Goal: Information Seeking & Learning: Find specific fact

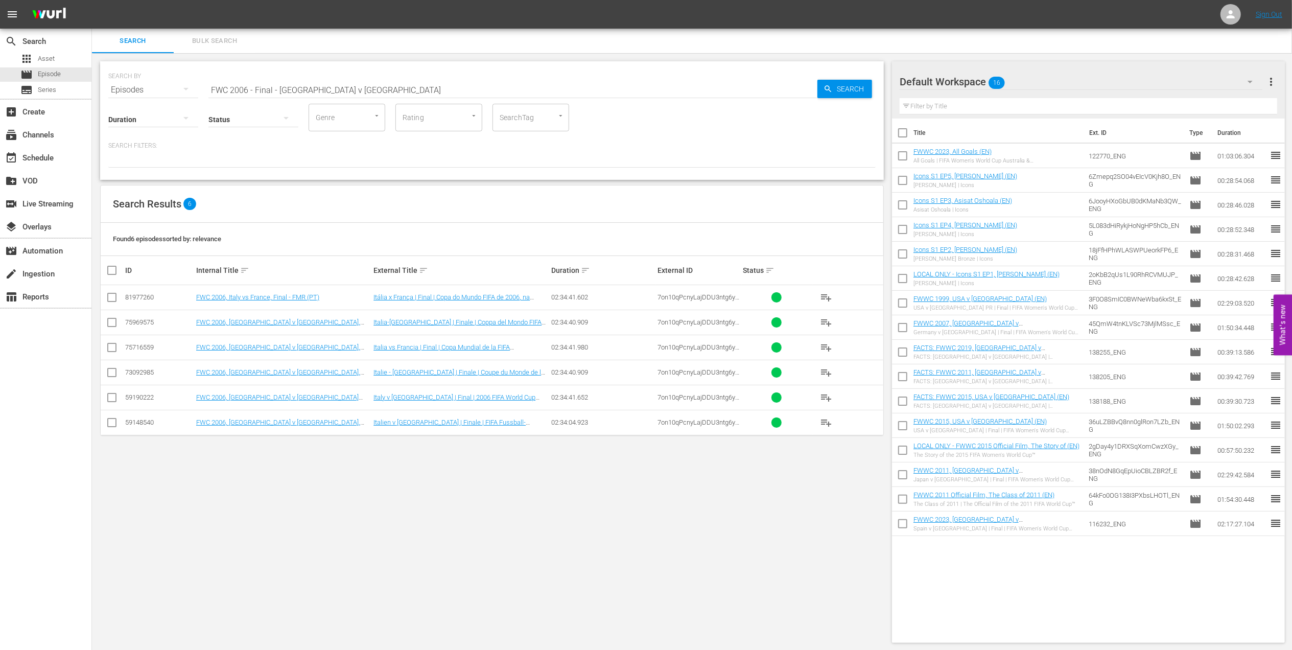
drag, startPoint x: 520, startPoint y: 56, endPoint x: 545, endPoint y: 119, distance: 67.6
click at [530, 95] on div "SEARCH BY Search By Episodes Search ID, Title, Description, Keywords, or Catego…" at bounding box center [492, 352] width 800 height 598
click at [640, 129] on div "Duration Status Genre Genre Rating Rating SearchTag SearchTag" at bounding box center [491, 116] width 767 height 29
drag, startPoint x: 350, startPoint y: 86, endPoint x: 111, endPoint y: 83, distance: 238.6
click at [112, 83] on div "SEARCH BY Search By Episodes Search ID, Title, Description, Keywords, or Catego…" at bounding box center [491, 83] width 767 height 37
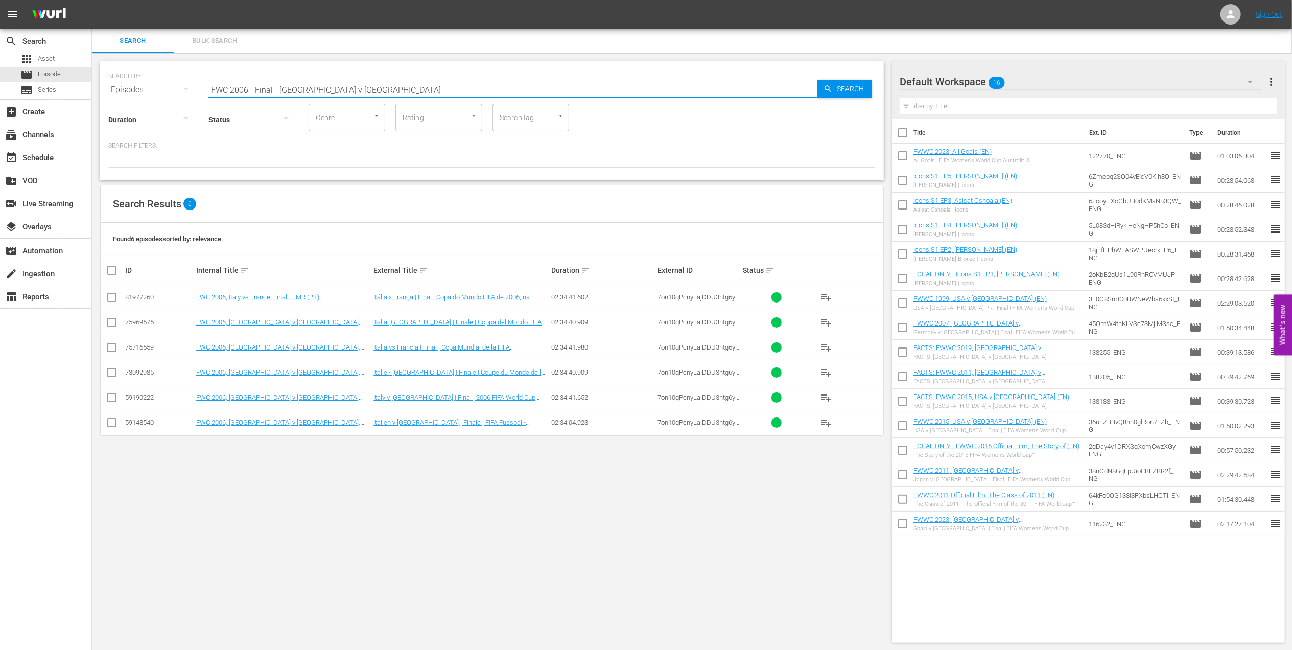
paste input "2 [GEOGRAPHIC_DATA] v [GEOGRAPHIC_DATA], Group Stage PT"
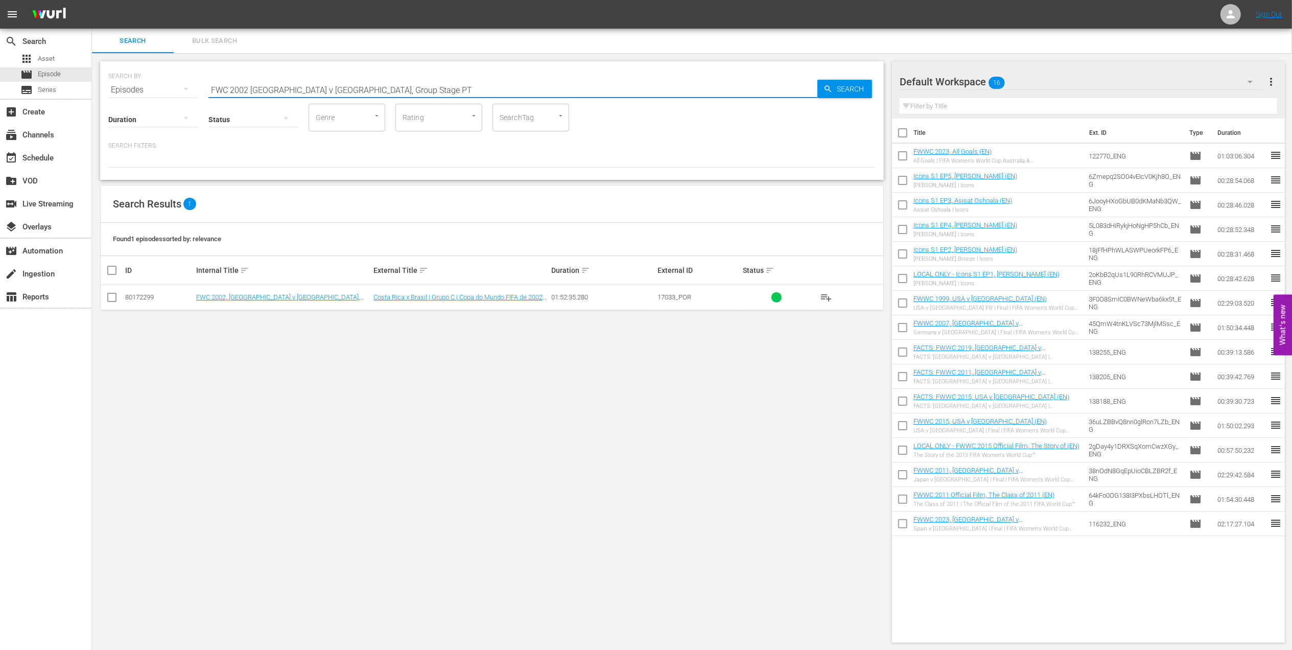
drag, startPoint x: 395, startPoint y: 84, endPoint x: 103, endPoint y: 85, distance: 292.2
click at [103, 85] on div "SEARCH BY Search By Episodes Search ID, Title, Description, Keywords, or Catego…" at bounding box center [492, 120] width 784 height 119
click at [395, 95] on input "FWC 2002 [GEOGRAPHIC_DATA] v [GEOGRAPHIC_DATA], Group Stage PT" at bounding box center [512, 90] width 609 height 25
click at [399, 90] on input "FWC 2002 [GEOGRAPHIC_DATA] v [GEOGRAPHIC_DATA], Group Stage PT" at bounding box center [512, 90] width 609 height 25
drag, startPoint x: 407, startPoint y: 87, endPoint x: 137, endPoint y: 86, distance: 269.2
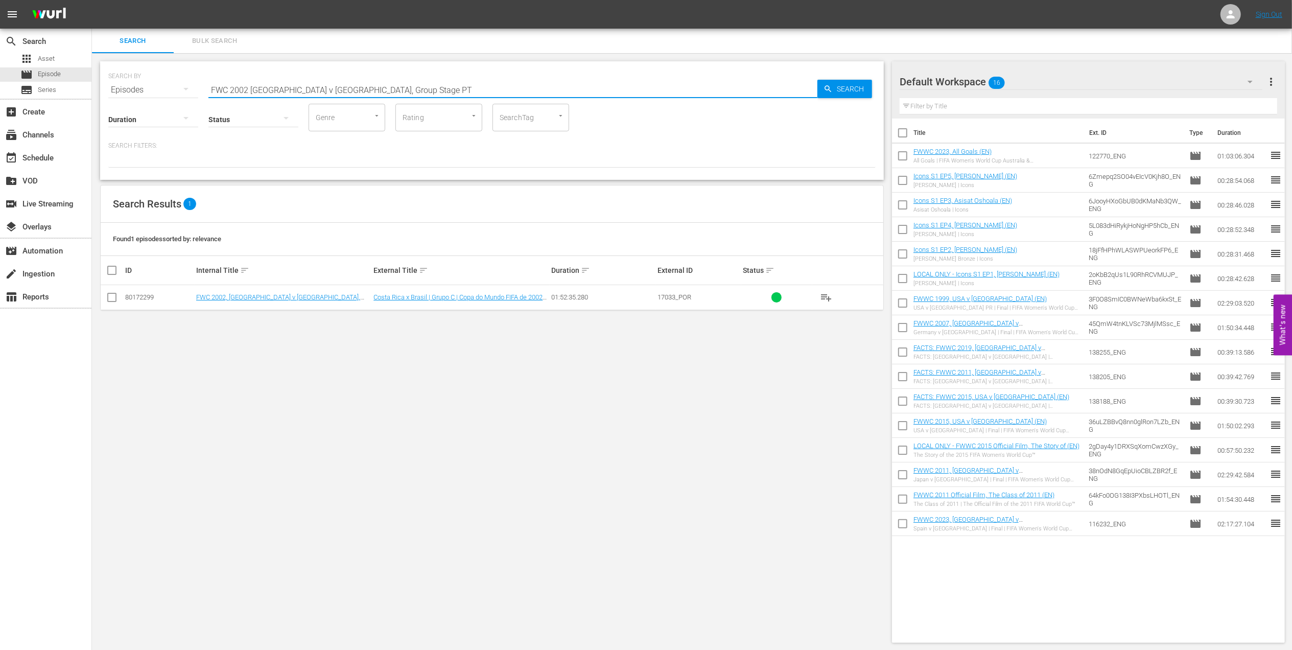
click at [135, 86] on div "SEARCH BY Search By Episodes Search ID, Title, Description, Keywords, or Catego…" at bounding box center [491, 83] width 767 height 37
paste input ", [GEOGRAPHIC_DATA] v. Turkey, Group Stage"
drag, startPoint x: 327, startPoint y: 86, endPoint x: 131, endPoint y: 86, distance: 195.7
click at [131, 86] on div "SEARCH BY Search By Episodes Search ID, Title, Description, Keywords, or Catego…" at bounding box center [491, 83] width 767 height 37
paste input "10, Netherlands vs Spain, Final (PT)"
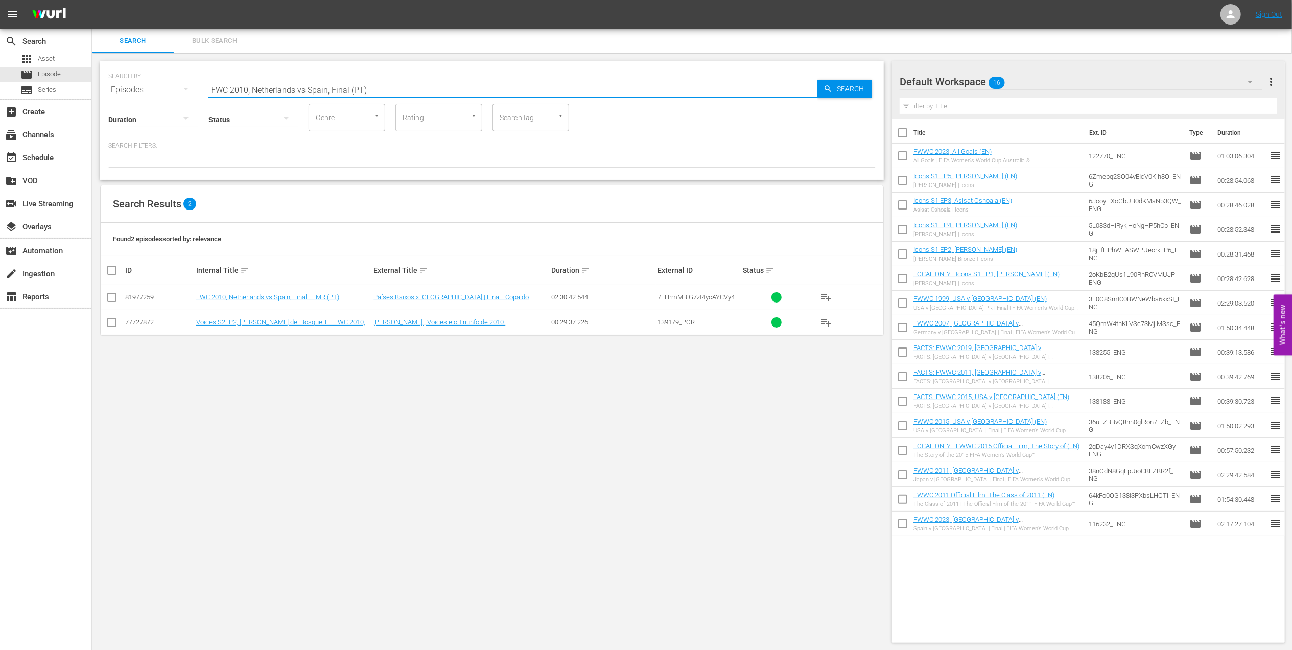
drag, startPoint x: 396, startPoint y: 88, endPoint x: 135, endPoint y: 84, distance: 261.1
click at [92, 0] on div "search Search apps Asset movie Episode subtitles Series add_box Create subscrip…" at bounding box center [692, 0] width 1200 height 0
paste input "Moments | Tournament Film FWWC 23"
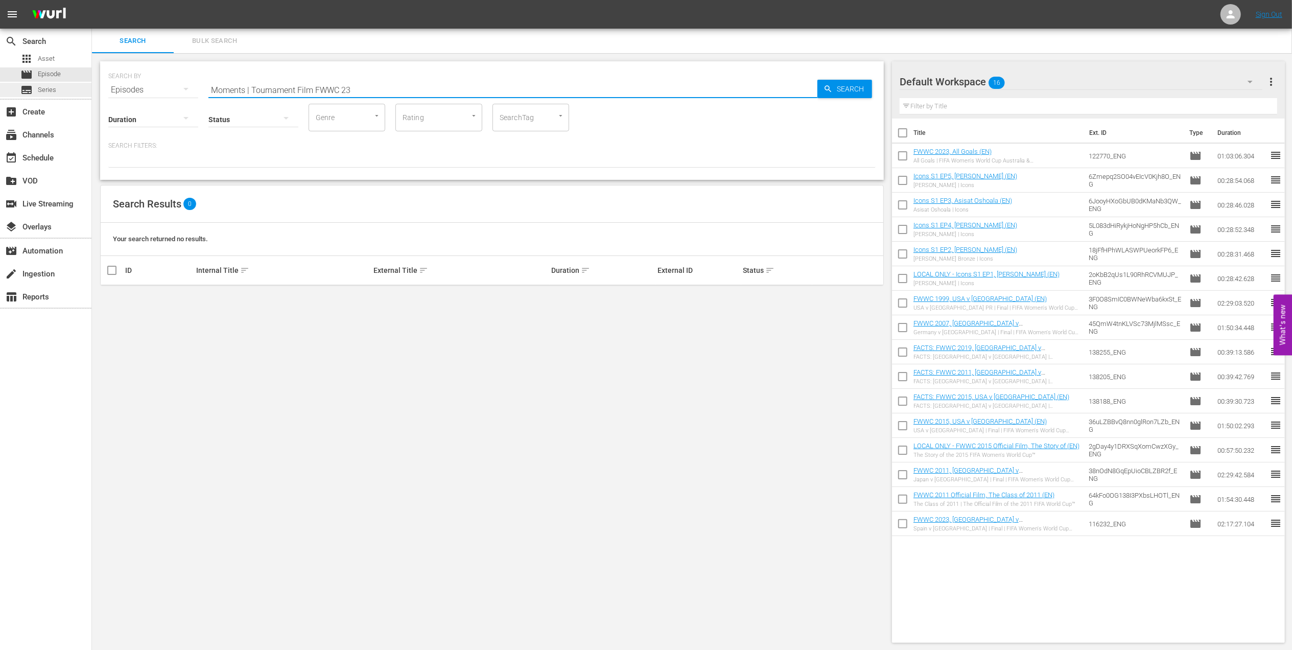
click at [92, 0] on div "search Search apps Asset movie Episode subtitles Series add_box Create subscrip…" at bounding box center [692, 0] width 1200 height 0
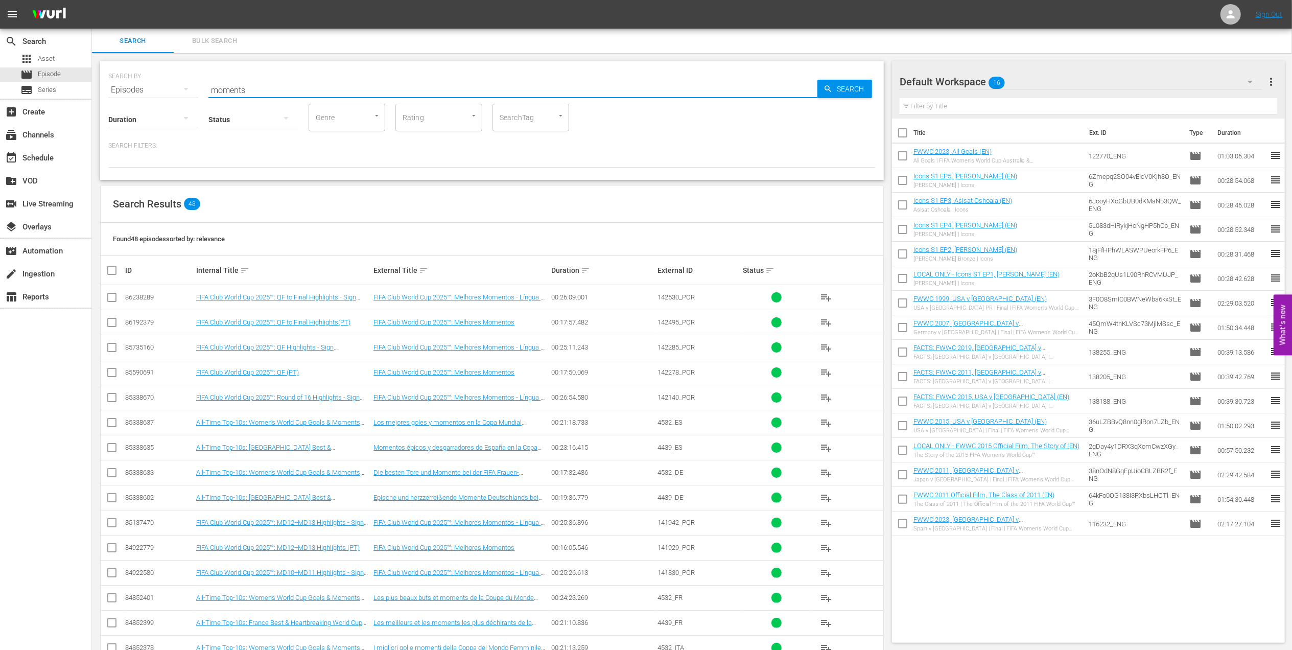
click at [127, 89] on div "SEARCH BY Search By Episodes Search ID, Title, Description, Keywords, or Catego…" at bounding box center [491, 83] width 767 height 37
paste input "FWC 1998 Brazil vs Netherlands, Semi-final (PT)"
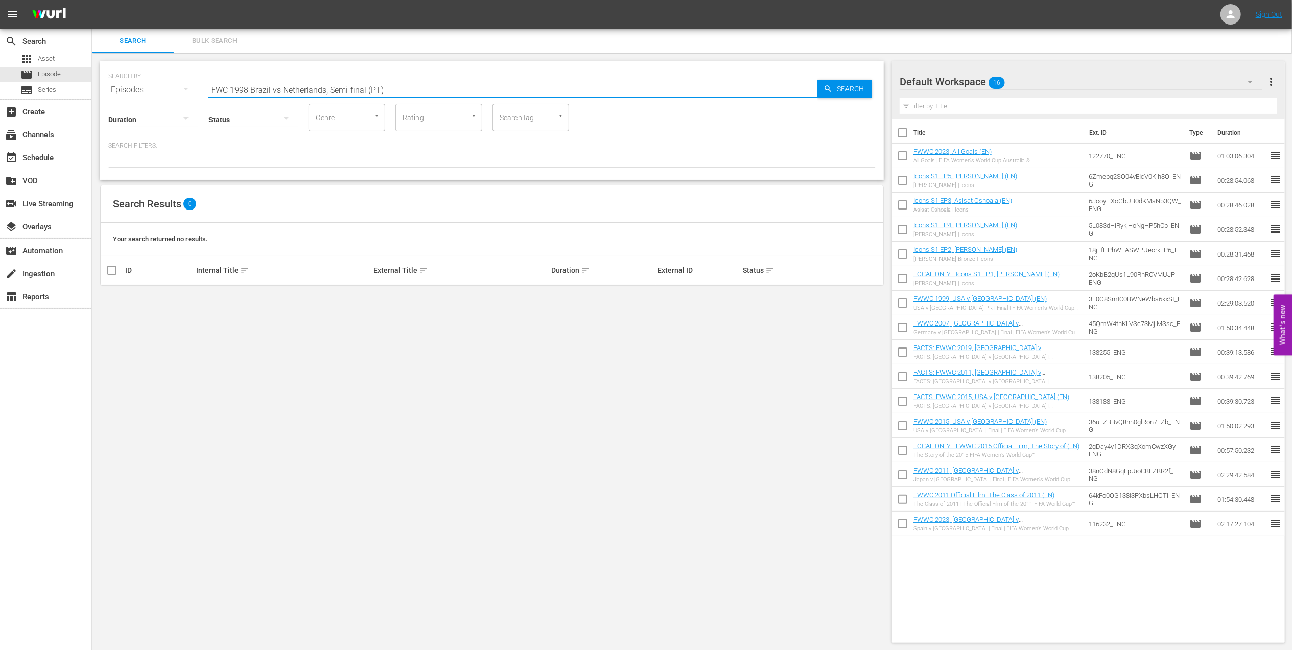
click at [279, 91] on input "FWC 1998 Brazil vs Netherlands, Semi-final (PT)" at bounding box center [512, 90] width 609 height 25
type input "FWC 1998 [GEOGRAPHIC_DATA] v [GEOGRAPHIC_DATA], Semi-final (PT)"
click at [111, 299] on input "checkbox" at bounding box center [112, 299] width 12 height 12
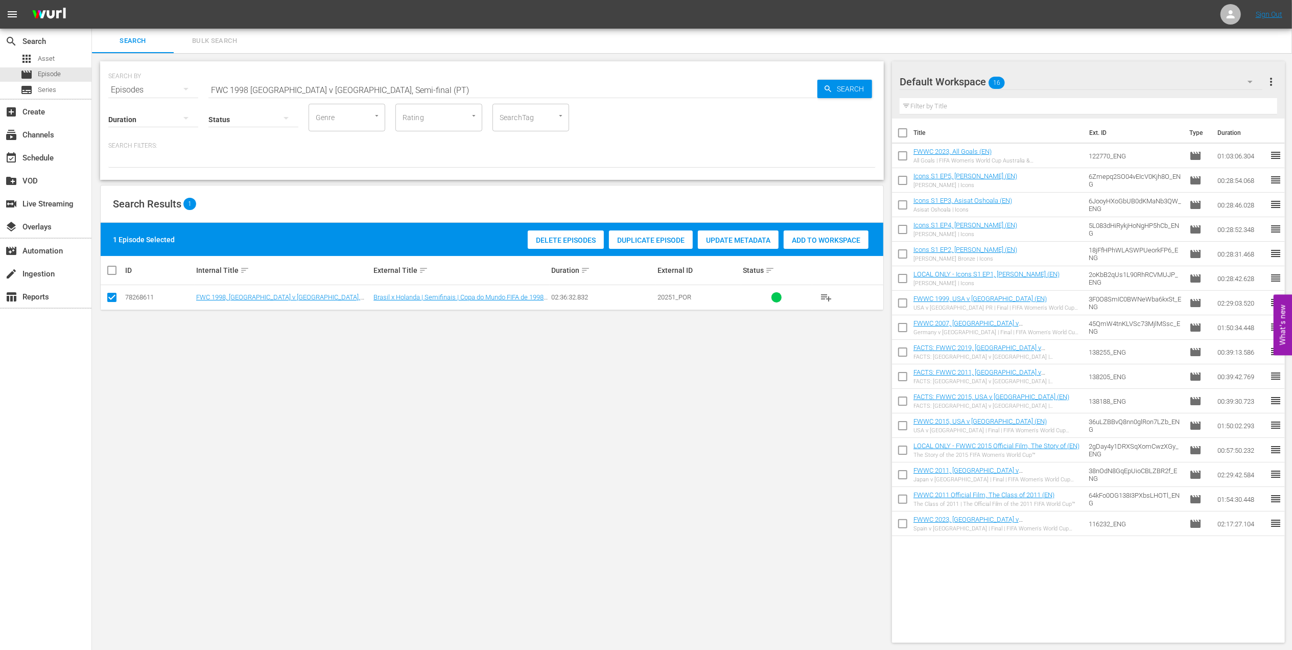
click at [111, 299] on input "checkbox" at bounding box center [112, 299] width 12 height 12
checkbox input "false"
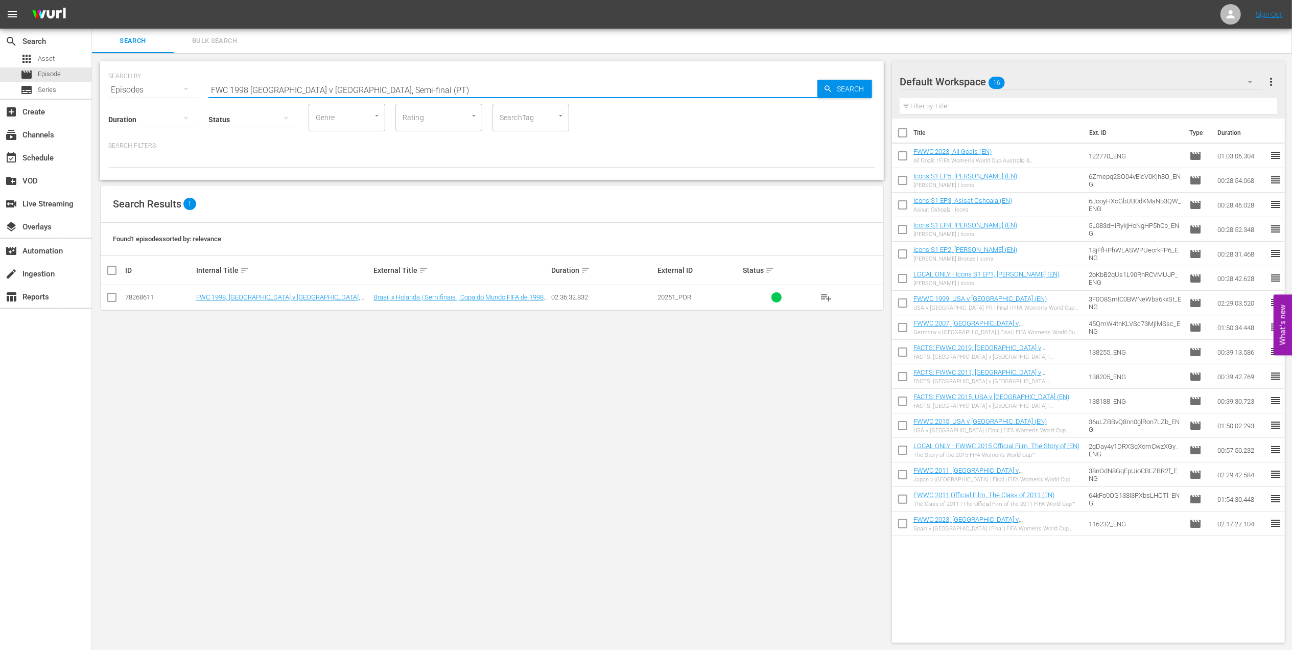
drag, startPoint x: 416, startPoint y: 88, endPoint x: 149, endPoint y: 91, distance: 266.7
click at [144, 89] on div "SEARCH BY Search By Episodes Search ID, Title, Description, Keywords, or Catego…" at bounding box center [491, 83] width 767 height 37
paste input "[GEOGRAPHIC_DATA], Round of 16"
drag, startPoint x: 377, startPoint y: 86, endPoint x: 149, endPoint y: 91, distance: 227.9
click at [146, 91] on div "SEARCH BY Search By Episodes Search ID, Title, Description, Keywords, or Catego…" at bounding box center [491, 83] width 767 height 37
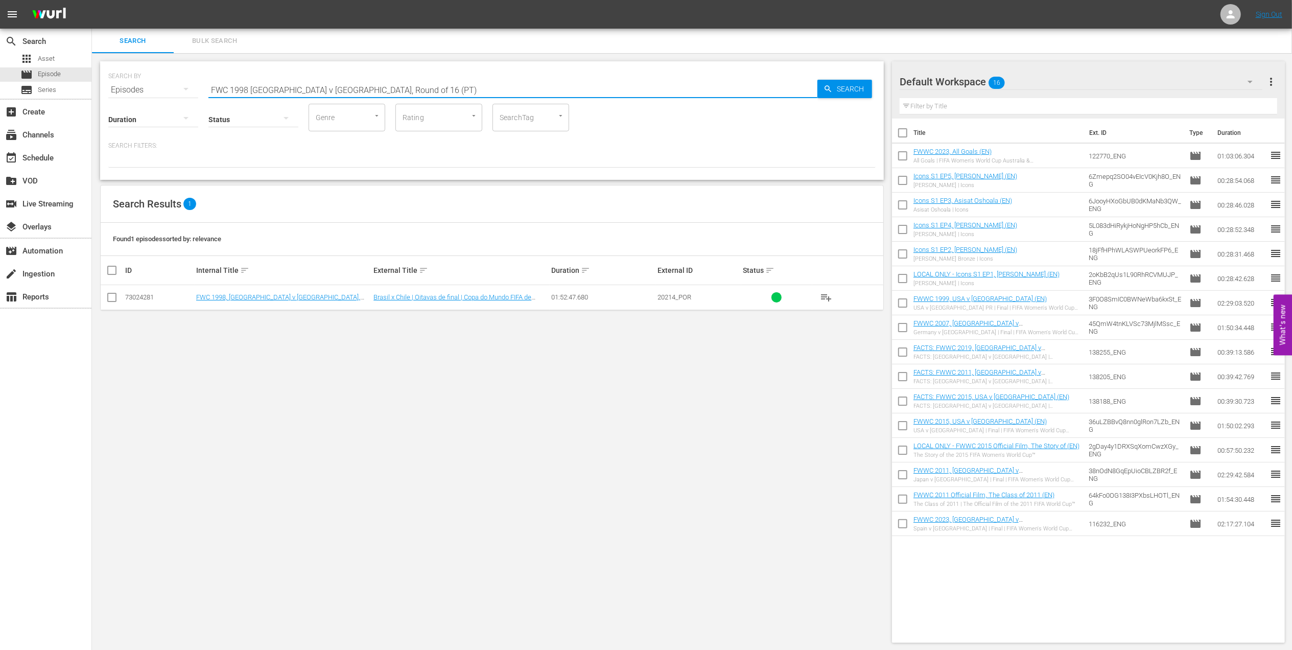
paste input "2014 [GEOGRAPHIC_DATA] v [GEOGRAPHIC_DATA], Group Stage"
drag, startPoint x: 282, startPoint y: 85, endPoint x: 123, endPoint y: 88, distance: 158.9
click at [123, 88] on div "SEARCH BY Search By Episodes Search ID, Title, Description, Keywords, or Catego…" at bounding box center [491, 83] width 767 height 37
paste input ", Brazil vs Germany, Semifinal"
drag, startPoint x: 362, startPoint y: 89, endPoint x: 148, endPoint y: 89, distance: 214.1
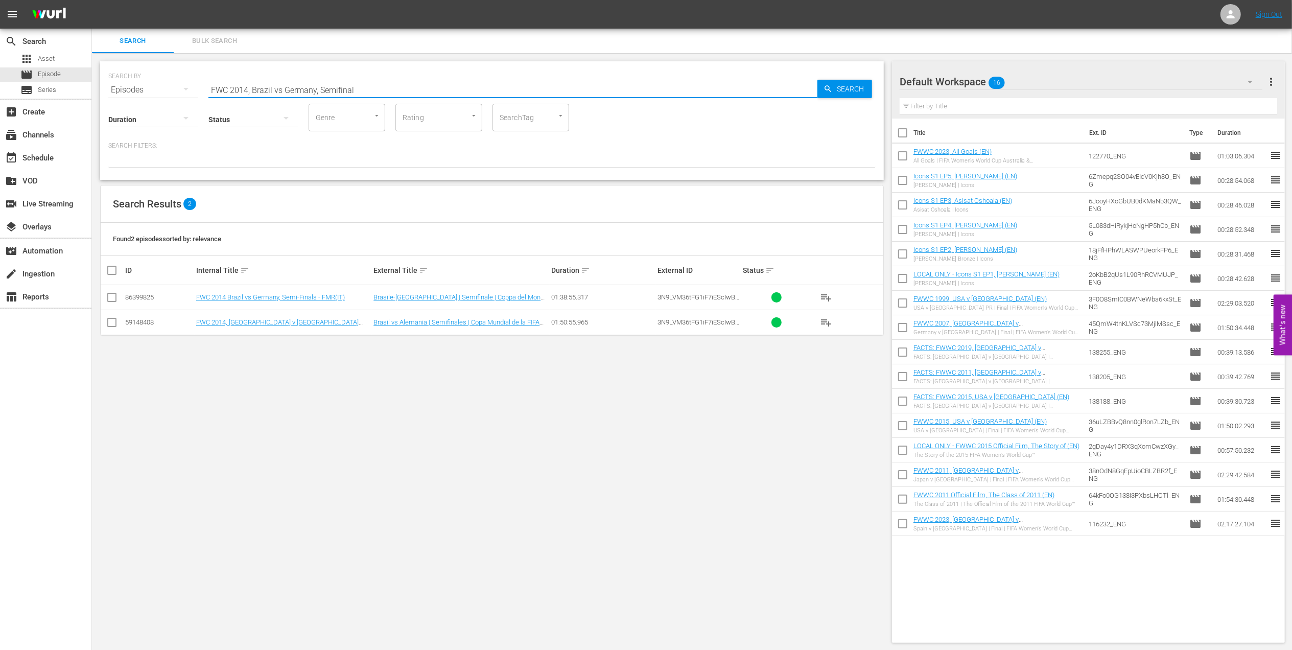
click at [148, 89] on div "SEARCH BY Search By Episodes Search ID, Title, Description, Keywords, or Catego…" at bounding box center [491, 83] width 767 height 37
paste input "Germany vs Argentina, Final (PT)"
drag, startPoint x: 402, startPoint y: 88, endPoint x: 178, endPoint y: 94, distance: 223.8
click at [120, 89] on div "SEARCH BY Search By Episodes Search ID, Title, Description, Keywords, or Catego…" at bounding box center [491, 83] width 767 height 37
paste input "1970 [GEOGRAPHIC_DATA] v [GEOGRAPHIC_DATA], Final"
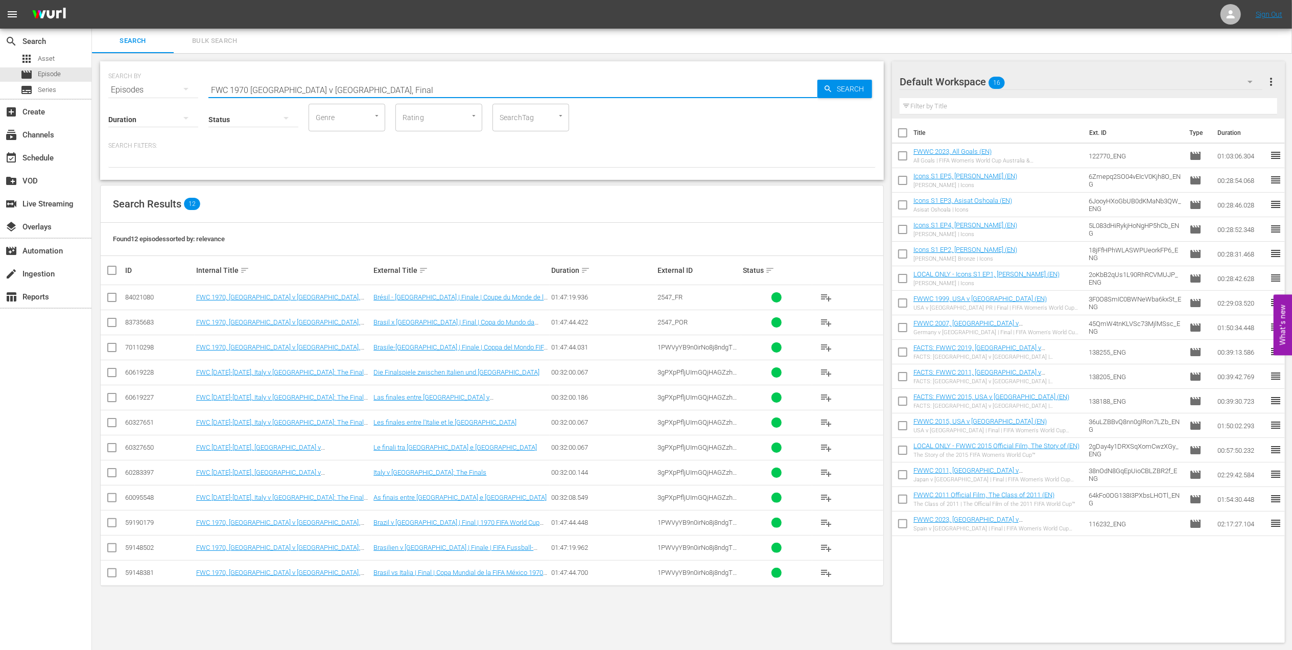
drag, startPoint x: 336, startPoint y: 86, endPoint x: 160, endPoint y: 92, distance: 175.3
click at [160, 92] on div "SEARCH BY Search By Episodes Search ID, Title, Description, Keywords, or Catego…" at bounding box center [491, 83] width 767 height 37
paste input "LOCAL ONLY - FWC 1970 Official Film, The World at their Feet"
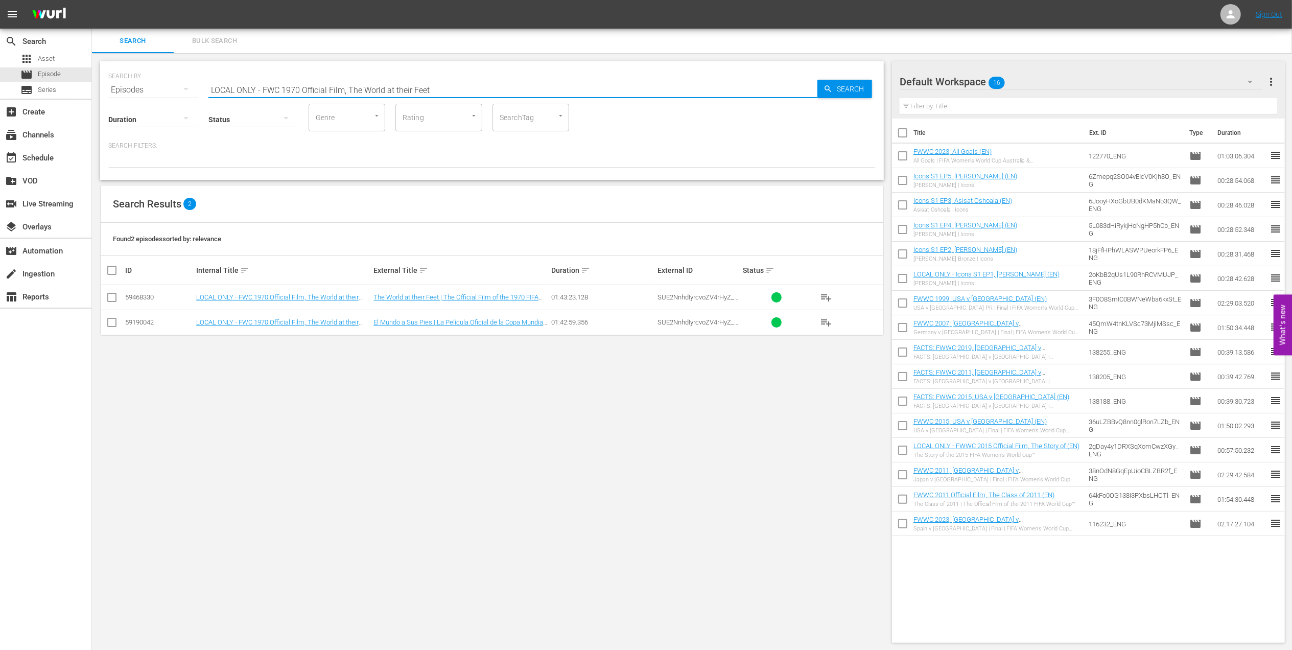
drag, startPoint x: 149, startPoint y: 87, endPoint x: 169, endPoint y: 88, distance: 19.4
click at [148, 87] on div "SEARCH BY Search By Episodes Search ID, Title, Description, Keywords, or Catego…" at bounding box center [491, 83] width 767 height 37
paste input "1962 Official Film - Viva Brasil"
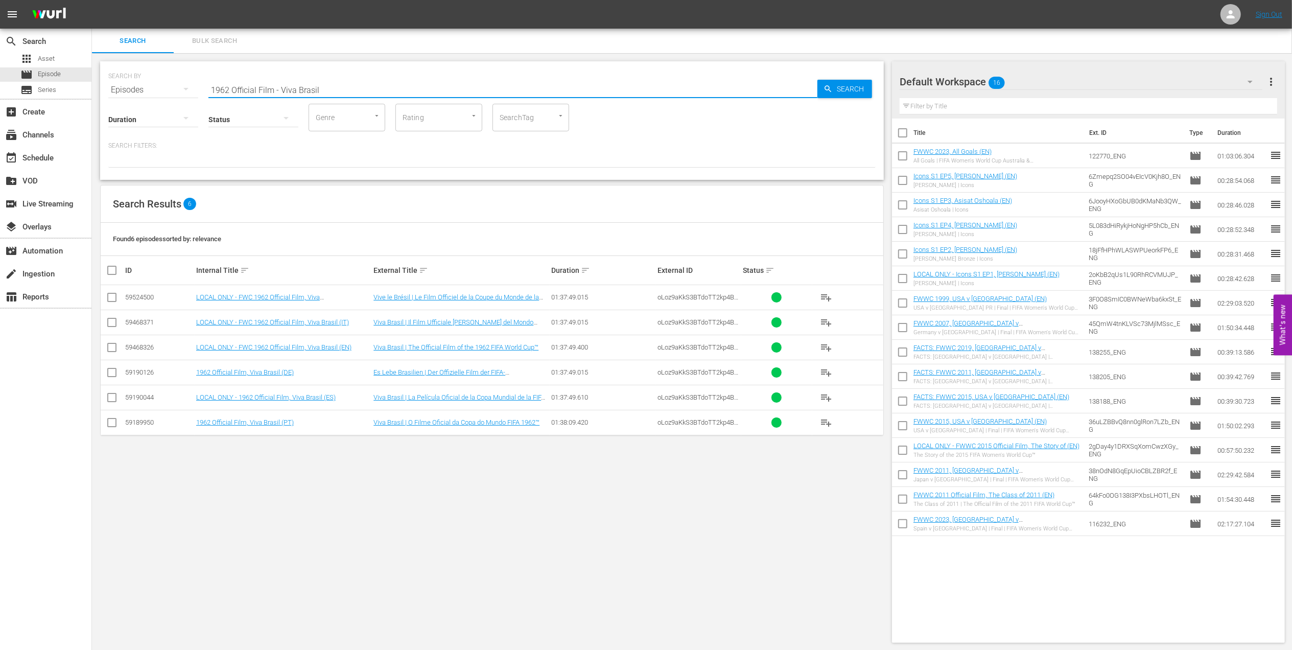
drag, startPoint x: 309, startPoint y: 88, endPoint x: 140, endPoint y: 88, distance: 168.6
click at [141, 88] on div "SEARCH BY Search By Episodes Search ID, Title, Description, Keywords, or Catego…" at bounding box center [491, 83] width 767 height 37
click at [338, 92] on input "1962 Official Film - Viva Brasil" at bounding box center [512, 90] width 609 height 25
drag, startPoint x: 326, startPoint y: 89, endPoint x: 54, endPoint y: 89, distance: 271.8
click at [92, 0] on div "search Search apps Asset movie Episode subtitles Series add_box Create subscrip…" at bounding box center [692, 0] width 1200 height 0
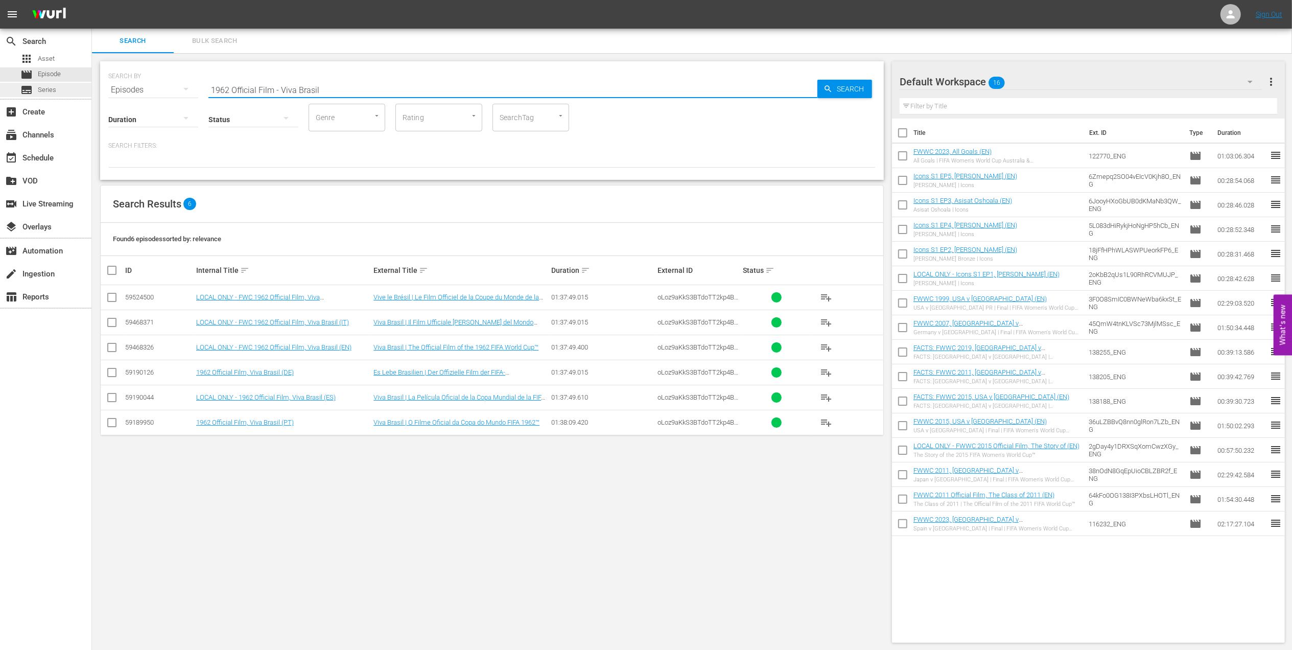
paste input "FWC 1966 England vs Germany FR, Final (PT)"
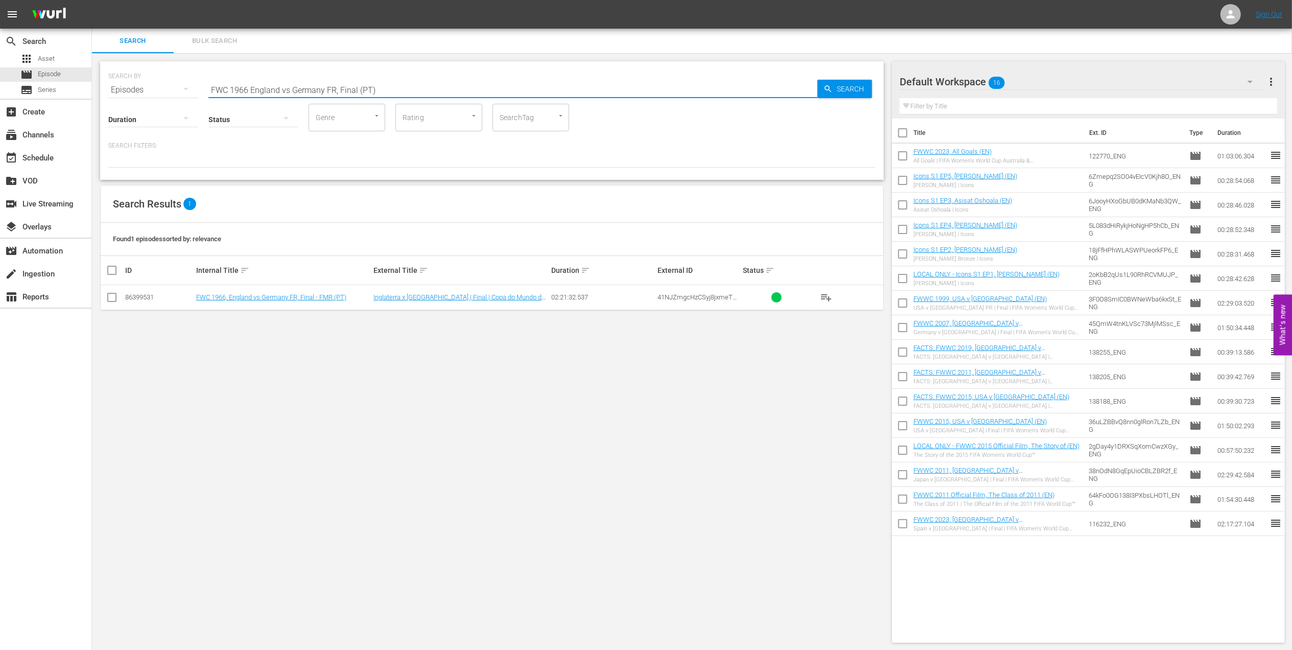
type input "FWC 1966 England vs Germany FR, Final (PT)"
